Goal: Use online tool/utility: Utilize a website feature to perform a specific function

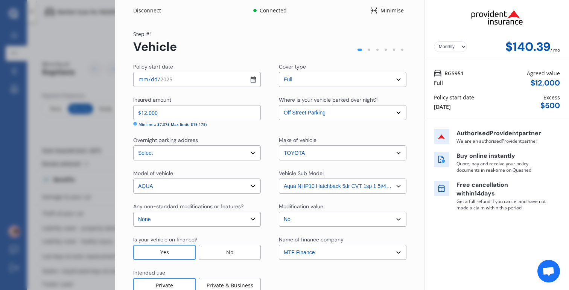
select select "full"
select select "OFF-STREET"
select select "[STREET_ADDRESS]"
select select "TOYOTA"
select select "AQUA"
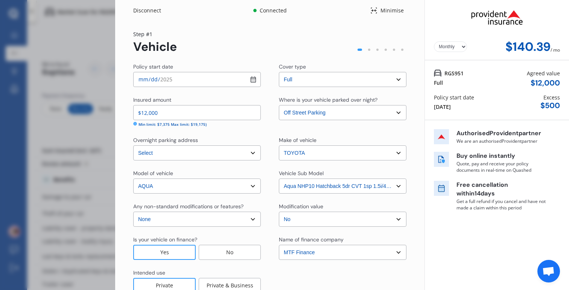
select select "NZVTOYO2020AEGJ"
select select "none"
select select "NO"
select select "FC0038"
select select "Monthly"
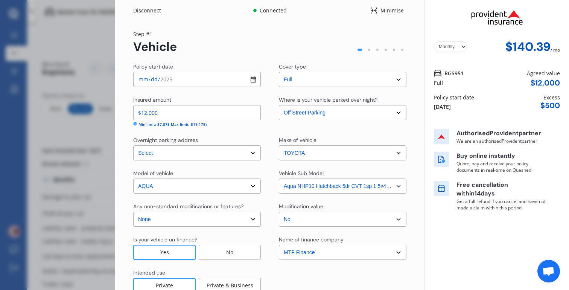
scroll to position [199, 0]
